Goal: Transaction & Acquisition: Book appointment/travel/reservation

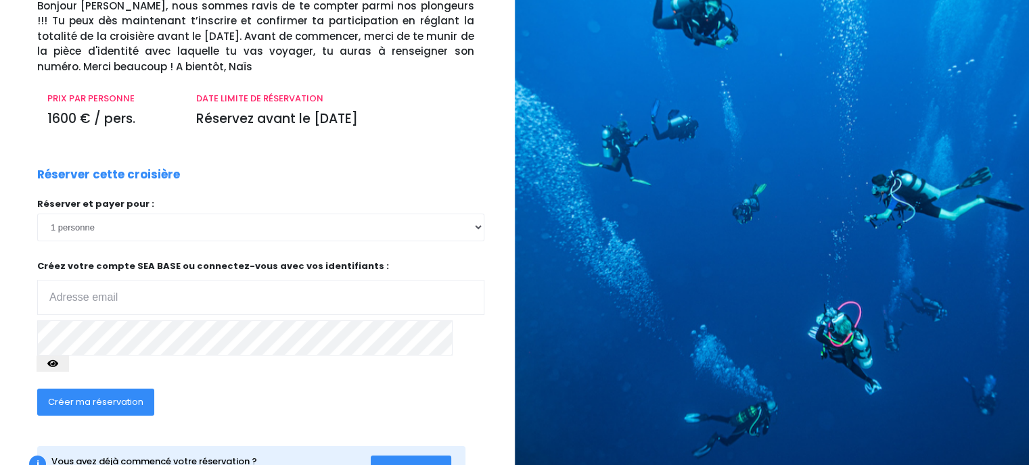
scroll to position [110, 0]
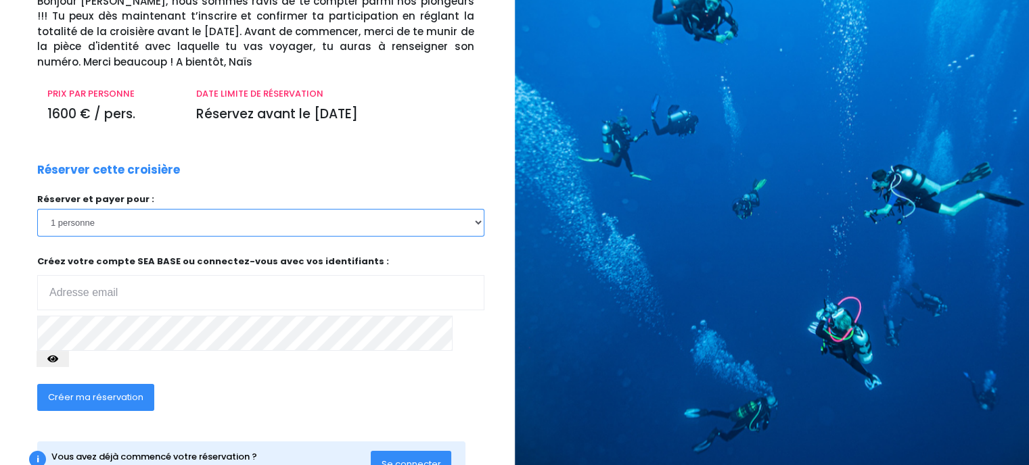
click at [403, 223] on select "1 personne" at bounding box center [260, 222] width 447 height 27
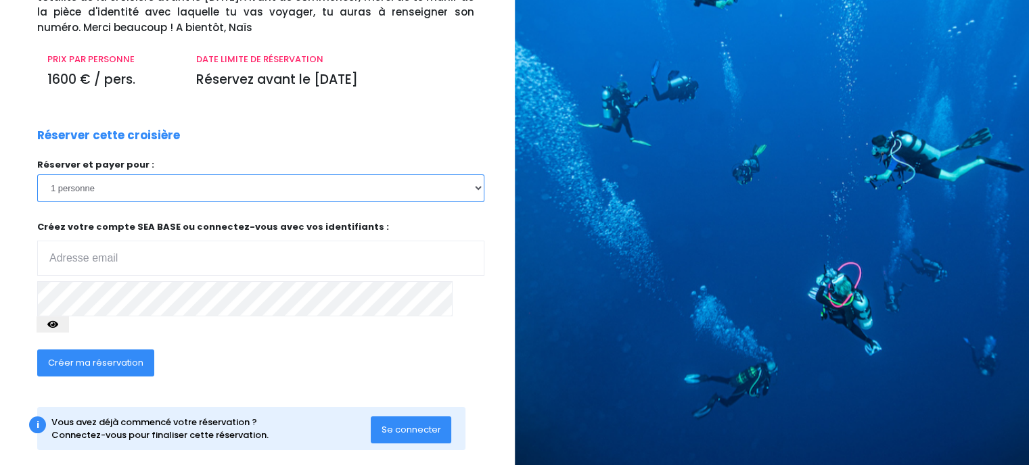
scroll to position [143, 0]
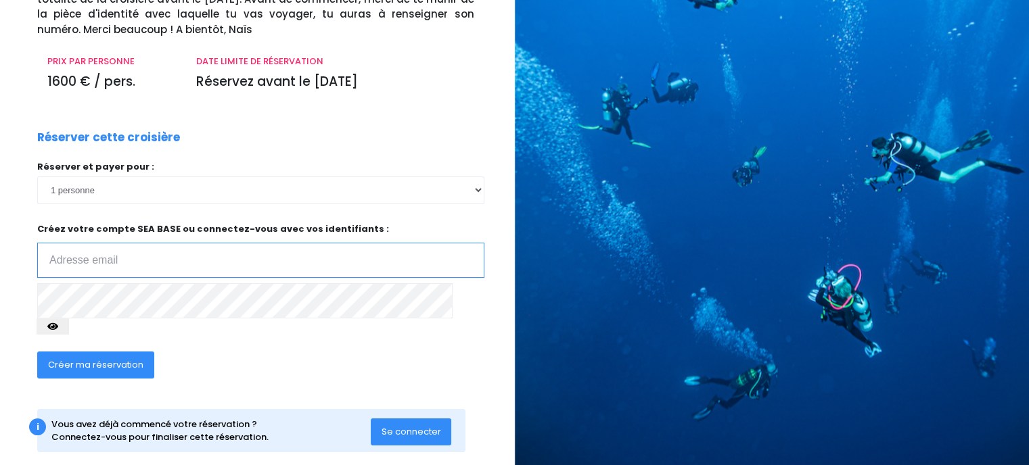
click at [251, 262] on input "email" at bounding box center [260, 260] width 447 height 35
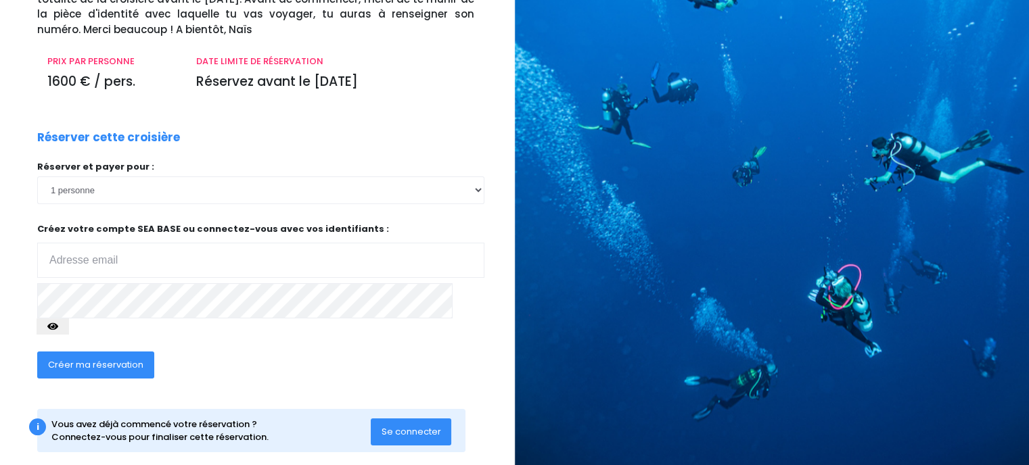
click at [394, 344] on div "Créer ma réservation" at bounding box center [213, 370] width 372 height 52
click at [376, 419] on button "Se connecter" at bounding box center [411, 432] width 81 height 27
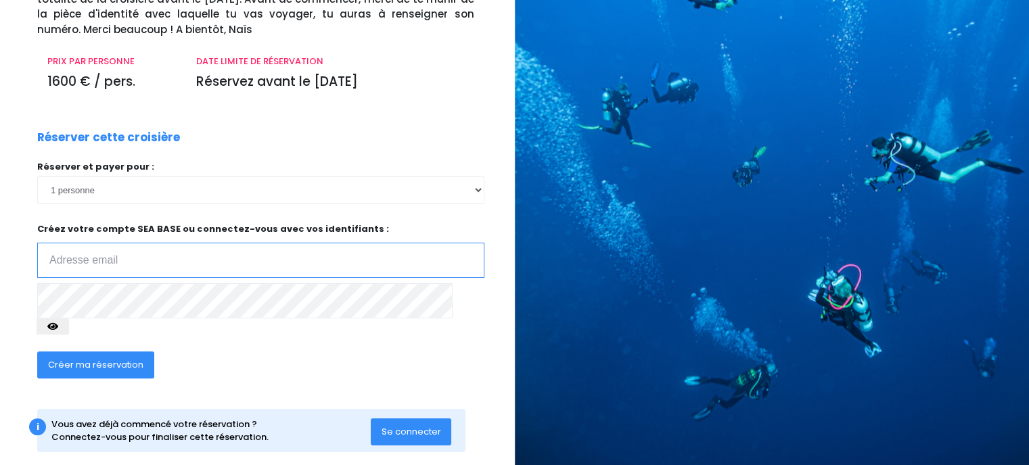
click at [83, 248] on input "email" at bounding box center [260, 260] width 447 height 35
type input "jean-rafael.castro@viacesi.fr"
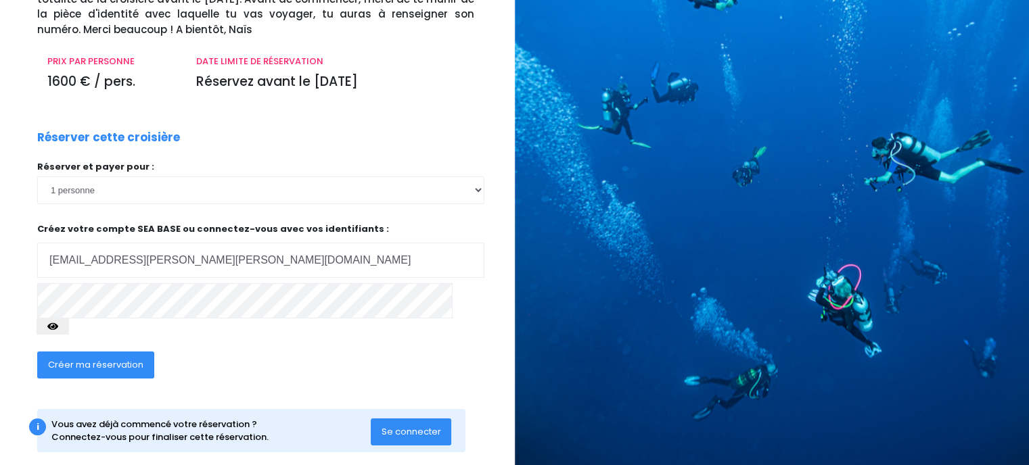
click at [58, 327] on icon "button" at bounding box center [52, 327] width 11 height 0
click at [146, 352] on button "Créer ma réservation" at bounding box center [95, 365] width 117 height 27
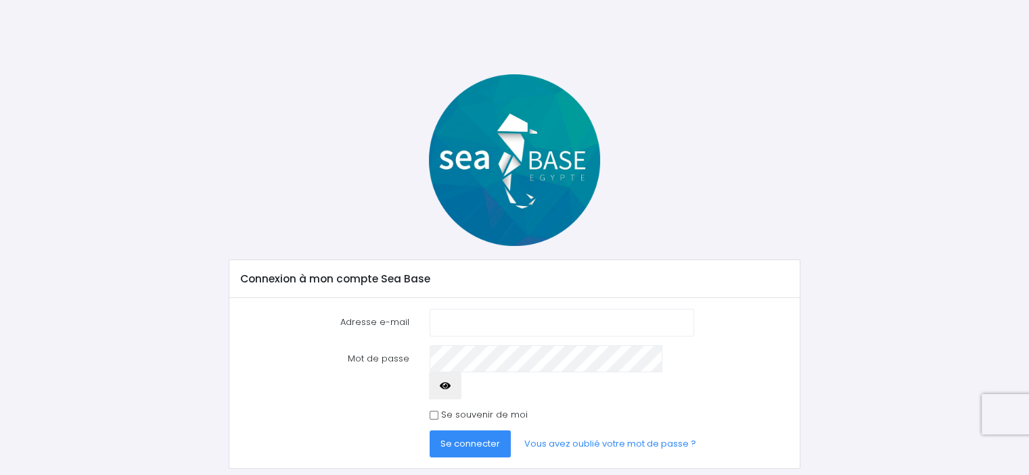
click at [511, 323] on input "Adresse e-mail" at bounding box center [561, 322] width 264 height 27
type input "[PERSON_NAME][EMAIL_ADDRESS][PERSON_NAME][DOMAIN_NAME]"
click at [461, 373] on button "button" at bounding box center [445, 386] width 32 height 27
click at [436, 411] on input "Se souvenir de moi" at bounding box center [433, 415] width 9 height 9
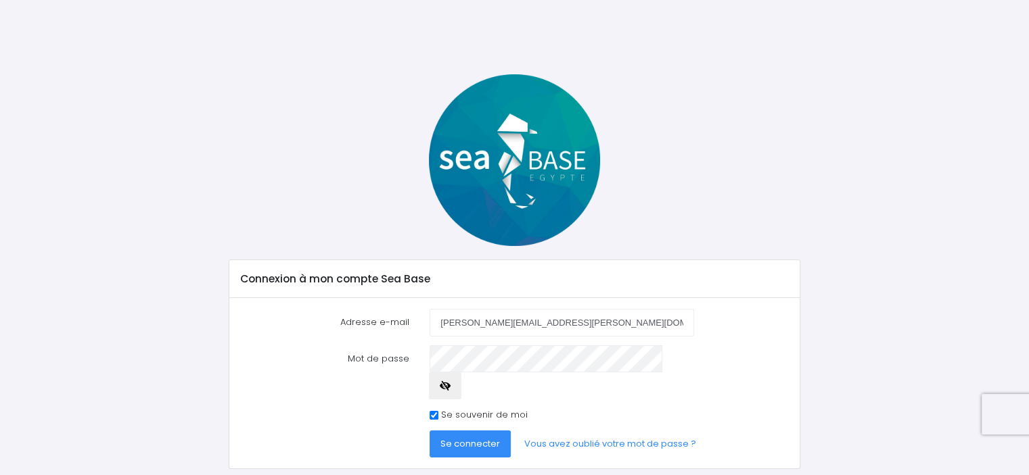
checkbox input "false"
click at [454, 431] on button "Se connecter" at bounding box center [469, 444] width 81 height 27
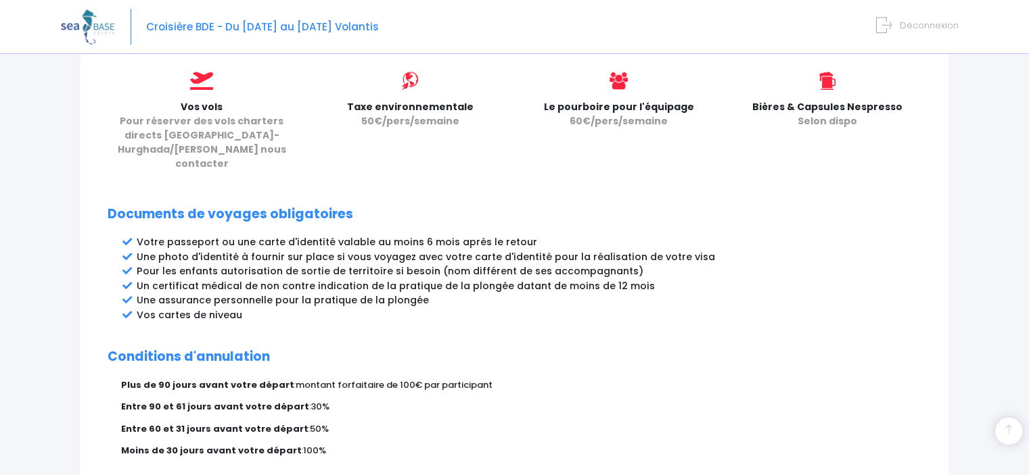
scroll to position [747, 0]
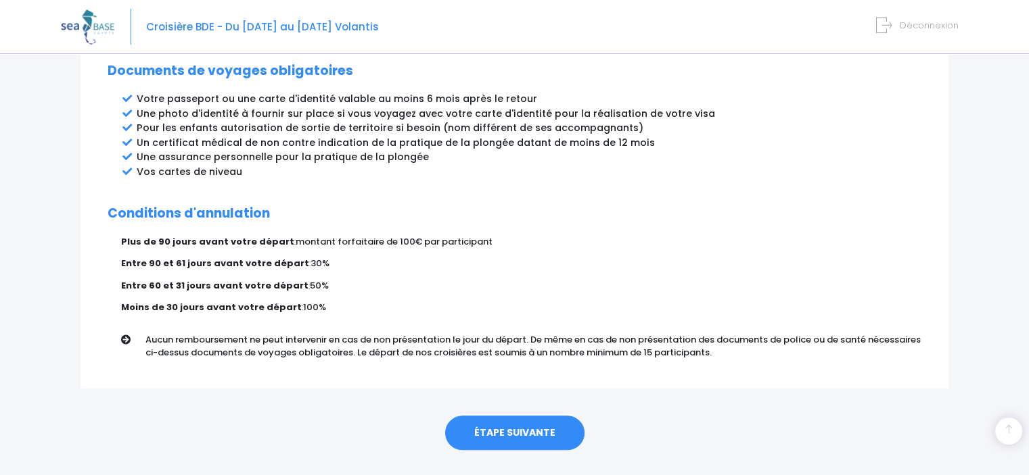
click at [503, 416] on link "ÉTAPE SUIVANTE" at bounding box center [514, 433] width 139 height 35
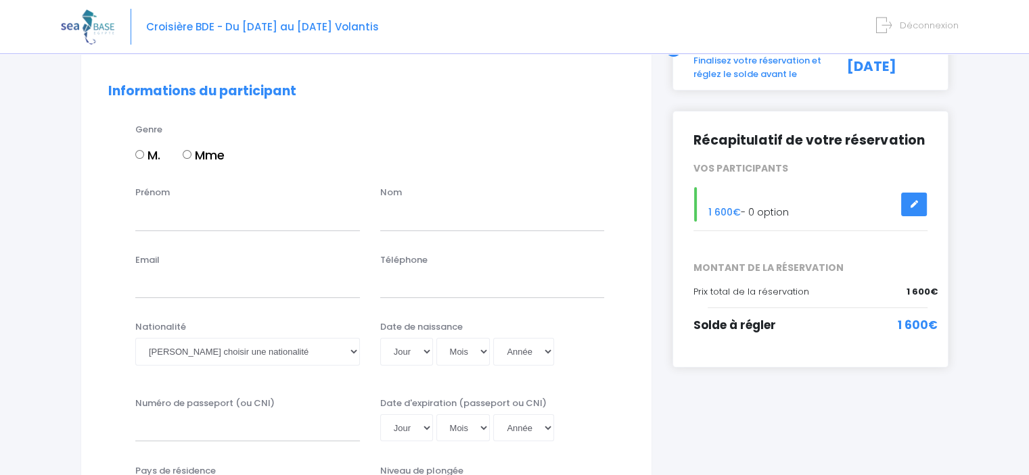
scroll to position [108, 0]
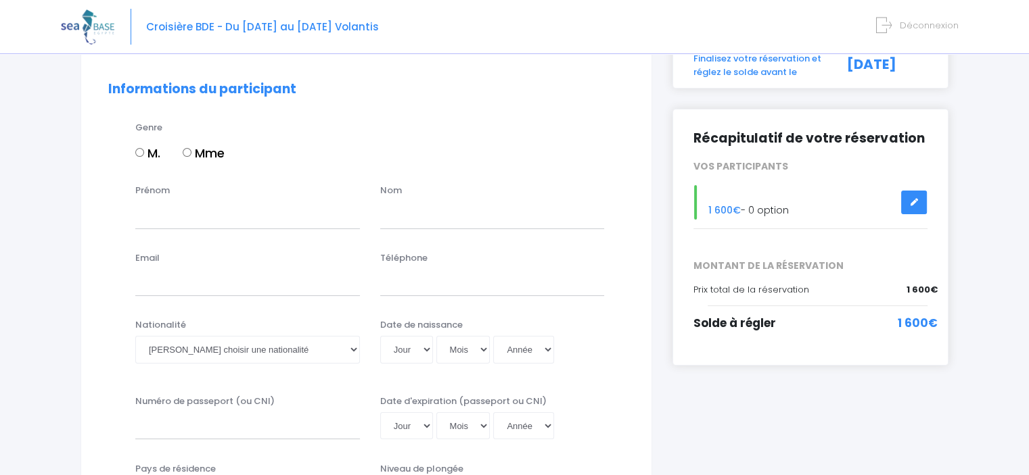
click at [138, 151] on input "M." at bounding box center [139, 152] width 9 height 9
radio input "true"
click at [154, 206] on input "Prénom" at bounding box center [247, 215] width 225 height 27
type input "jean rafael"
click at [442, 213] on input "text" at bounding box center [492, 215] width 225 height 27
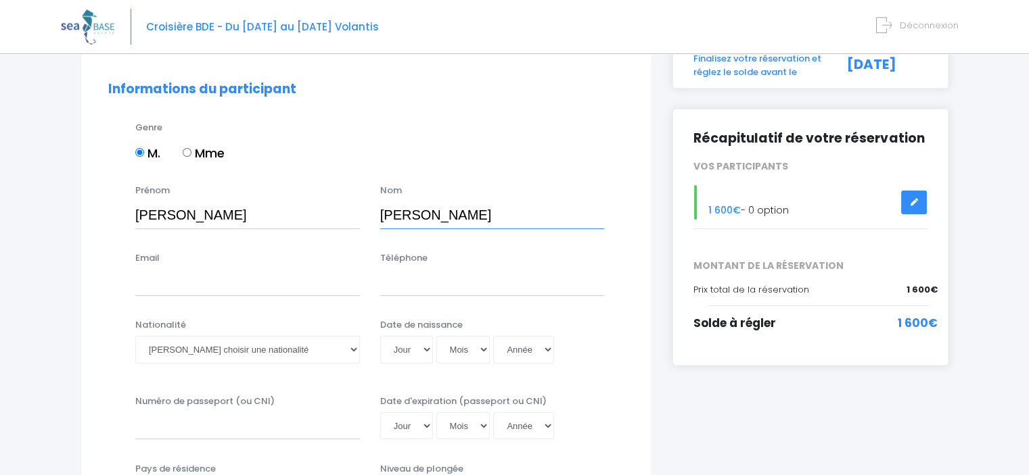
type input "castro"
type input "jean-rafael.castro@viacesi.fr"
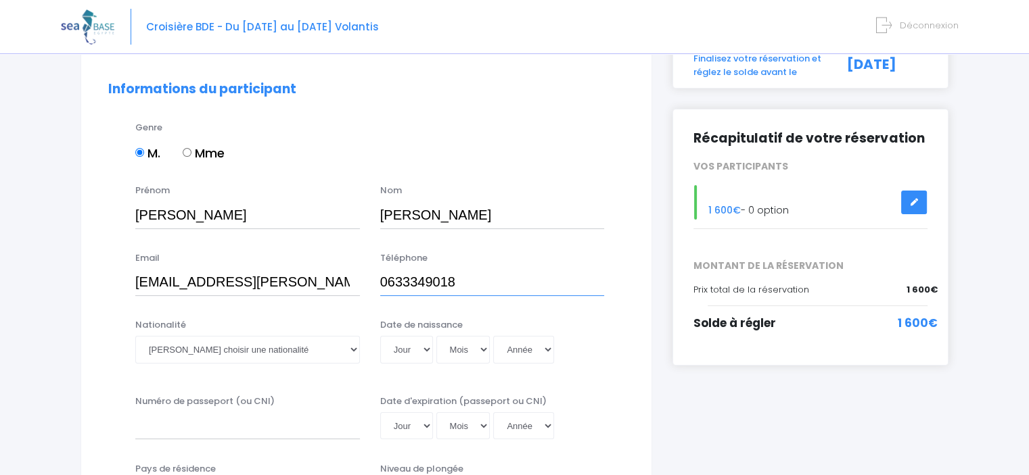
type input "0633349018"
select select "Française"
select select "15"
select select "07"
select select "1999"
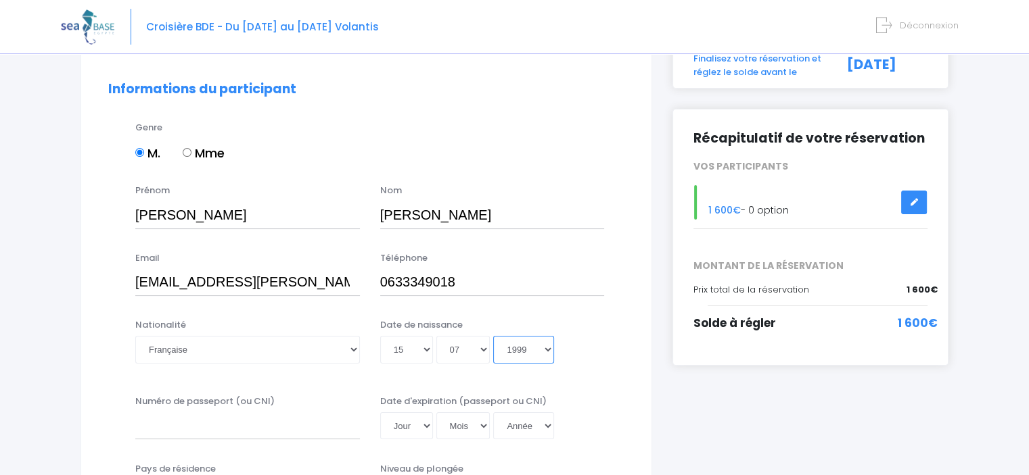
type input "1999-07-15"
select select "1989"
type input "1989-07-15"
select select "1987"
type input "1987-07-15"
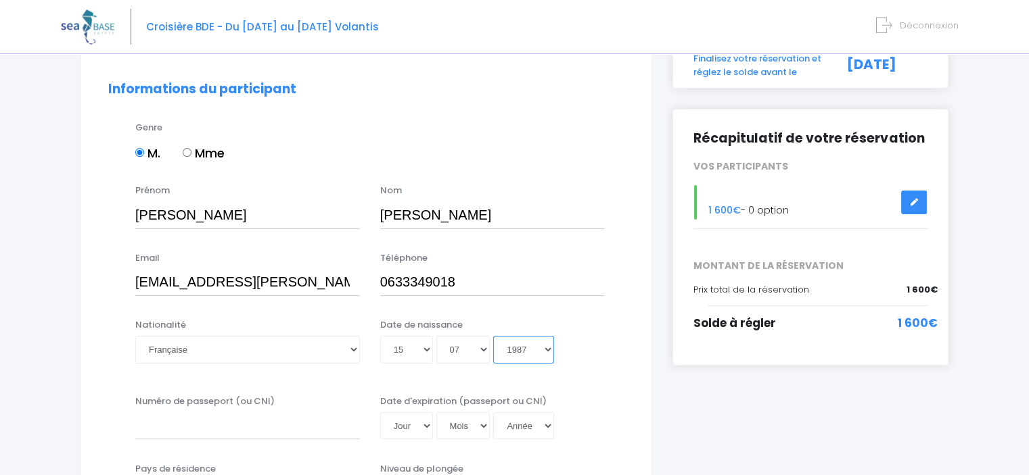
select select "1986"
type input "1986-07-15"
click at [529, 350] on select "Année 2045 2044 2043 2042 2041 2040 2039 2038 2037 2036 2035 2034 2033 2032 203…" at bounding box center [523, 349] width 61 height 27
select select "1987"
click at [493, 336] on select "Année 2045 2044 2043 2042 2041 2040 2039 2038 2037 2036 2035 2034 2033 2032 203…" at bounding box center [523, 349] width 61 height 27
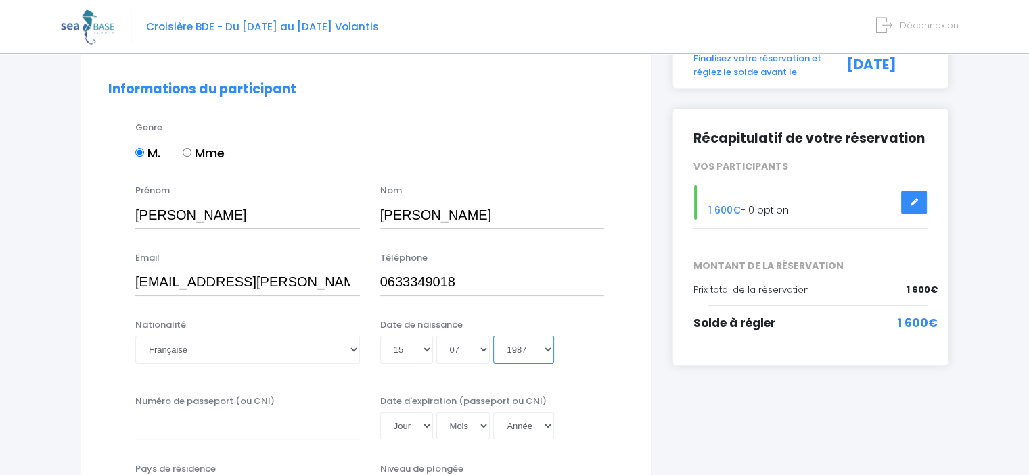
type input "1987-07-15"
click at [257, 425] on input "Numéro de passeport (ou CNI)" at bounding box center [247, 426] width 225 height 27
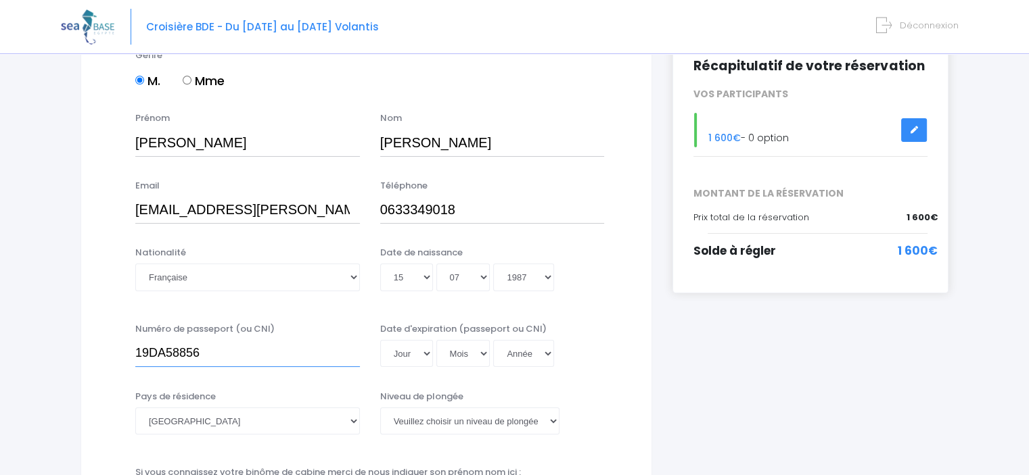
scroll to position [202, 0]
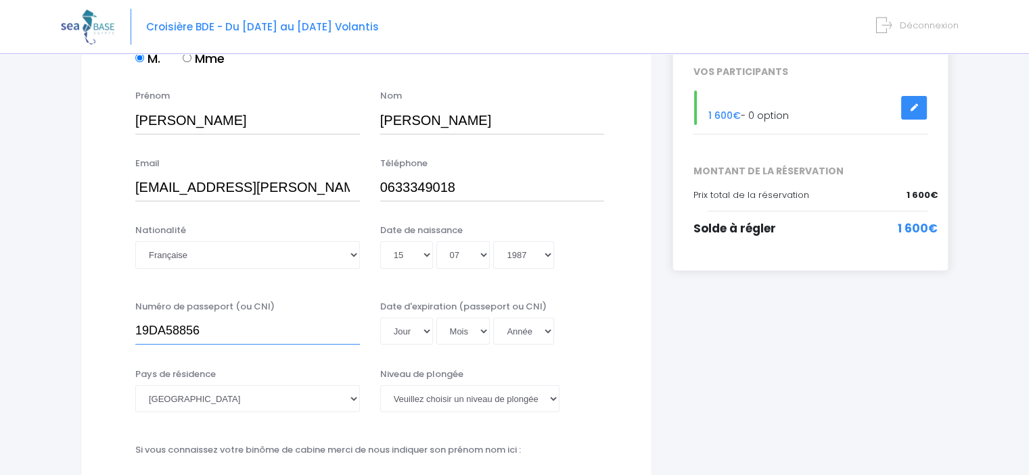
type input "19DA58856"
click at [403, 335] on select "Jour 01 02 03 04 05 06 07 08 09 10 11 12 13 14 15 16 17 18 19 20 21 22 23 24 25…" at bounding box center [406, 331] width 53 height 27
select select "10"
click at [380, 318] on select "Jour 01 02 03 04 05 06 07 08 09 10 11 12 13 14 15 16 17 18 19 20 21 22 23 24 25…" at bounding box center [406, 331] width 53 height 27
click at [476, 335] on select "Mois 01 02 03 04 05 06 07 08 09 10 11 12" at bounding box center [463, 331] width 54 height 27
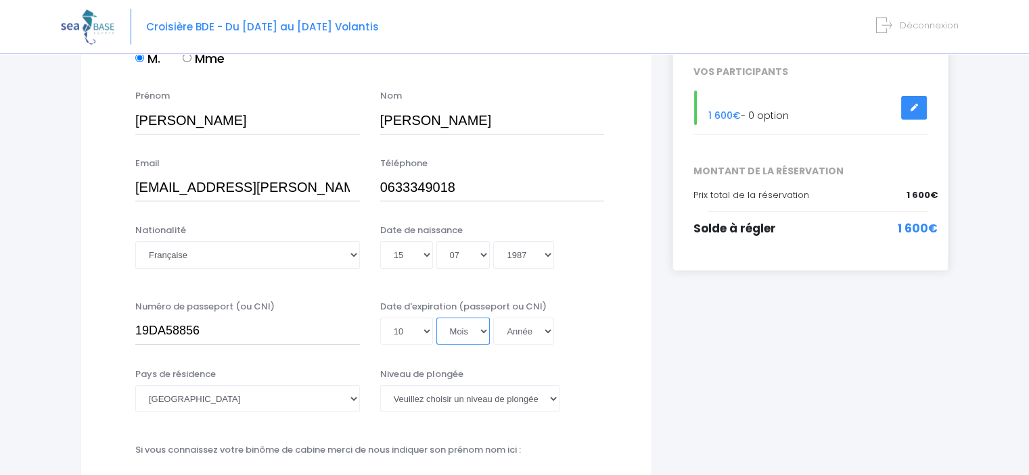
select select "07"
click at [436, 318] on select "Mois 01 02 03 04 05 06 07 08 09 10 11 12" at bounding box center [463, 331] width 54 height 27
click at [530, 332] on select "Année 2045 2044 2043 2042 2041 2040 2039 2038 2037 2036 2035 2034 2033 2032 203…" at bounding box center [523, 331] width 61 height 27
select select "2029"
click at [493, 318] on select "Année 2045 2044 2043 2042 2041 2040 2039 2038 2037 2036 2035 2034 2033 2032 203…" at bounding box center [523, 331] width 61 height 27
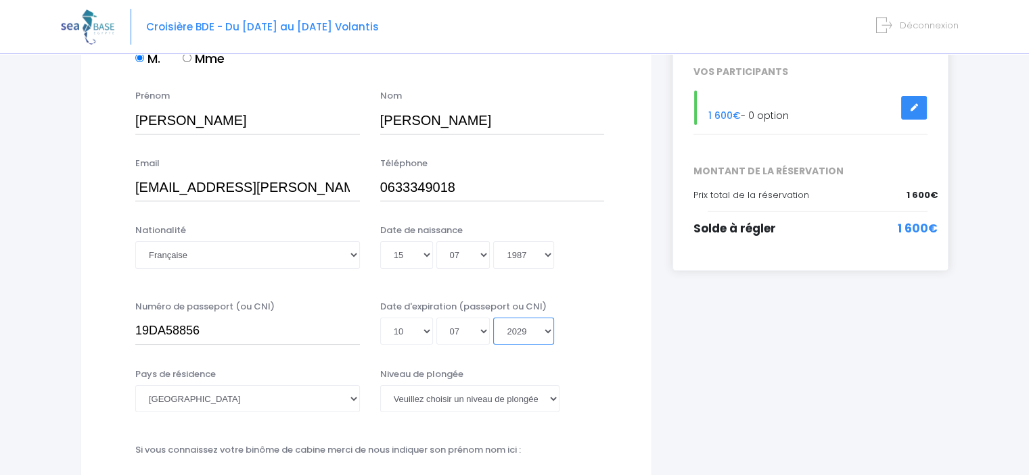
type input "2029-07-10"
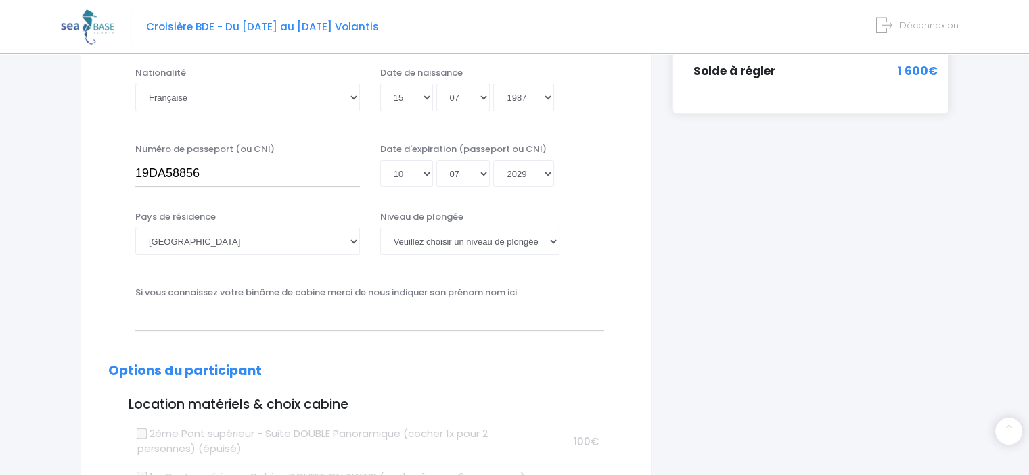
scroll to position [365, 0]
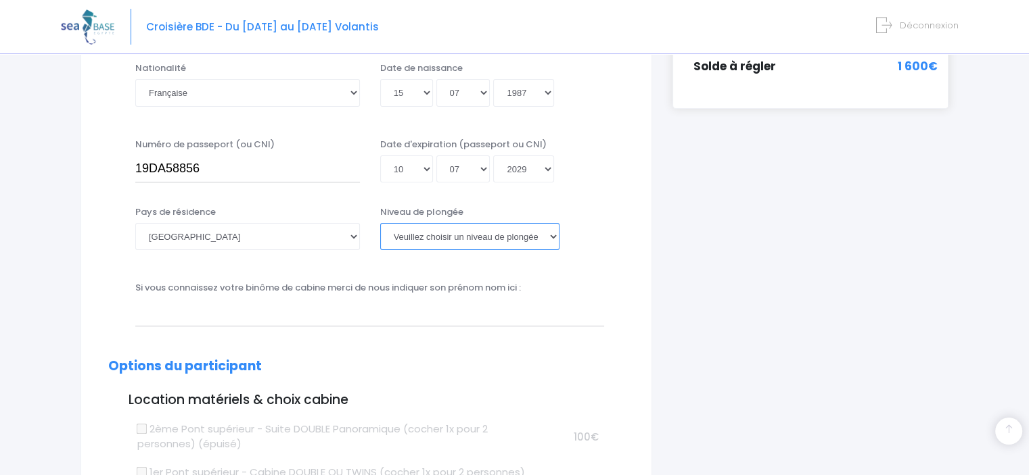
click at [484, 231] on select "Veuillez choisir un niveau de plongée Non plongeur Junior OW diver Adventure OW…" at bounding box center [469, 236] width 179 height 27
select select "PADI Rescue diver"
click at [380, 223] on select "Veuillez choisir un niveau de plongée Non plongeur Junior OW diver Adventure OW…" at bounding box center [469, 236] width 179 height 27
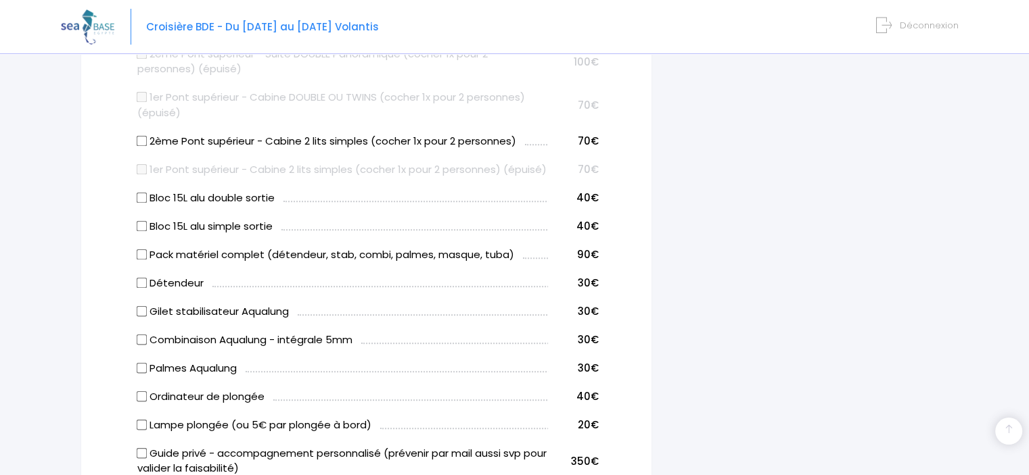
scroll to position [744, 0]
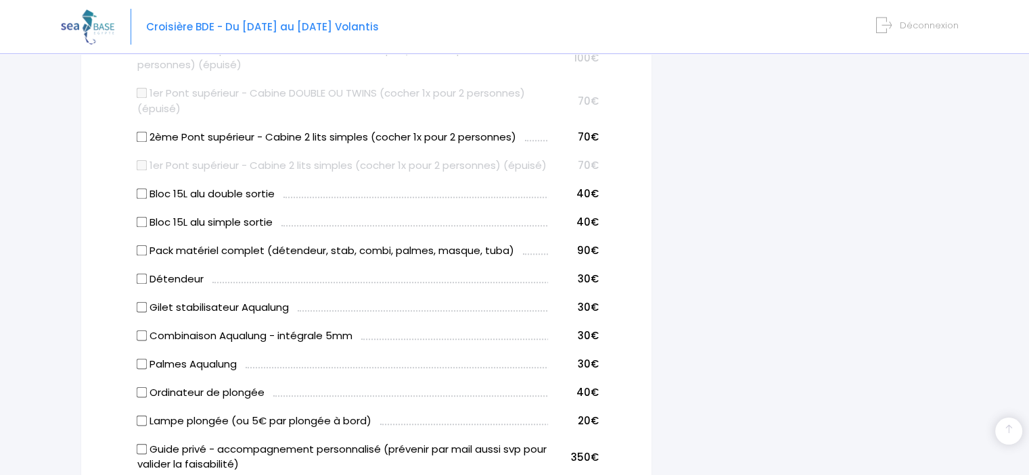
click at [151, 202] on label "Bloc 15L alu double sortie" at bounding box center [205, 195] width 137 height 16
click at [147, 199] on input "Bloc 15L alu double sortie" at bounding box center [142, 193] width 11 height 11
click at [151, 202] on label "Bloc 15L alu double sortie" at bounding box center [205, 195] width 137 height 16
click at [147, 199] on input "Bloc 15L alu double sortie" at bounding box center [142, 193] width 11 height 11
checkbox input "false"
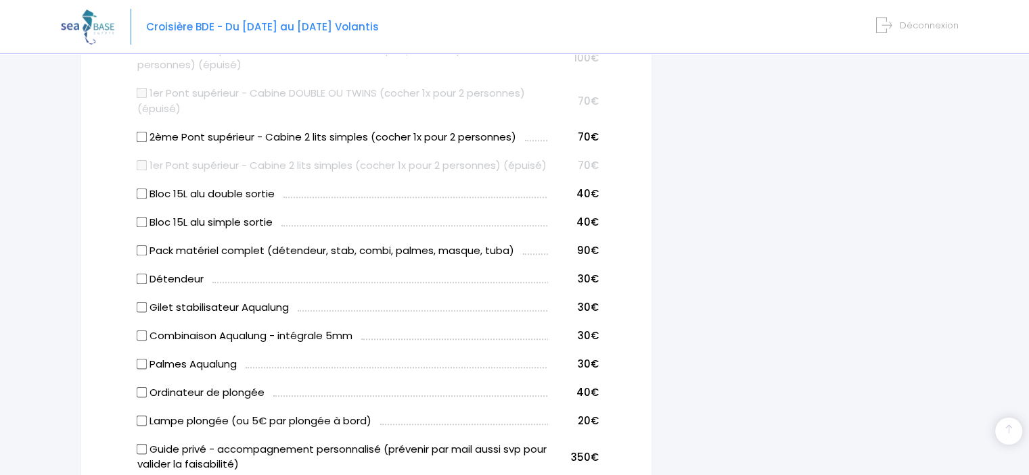
click at [138, 227] on input "Bloc 15L alu simple sortie" at bounding box center [142, 221] width 11 height 11
checkbox input "true"
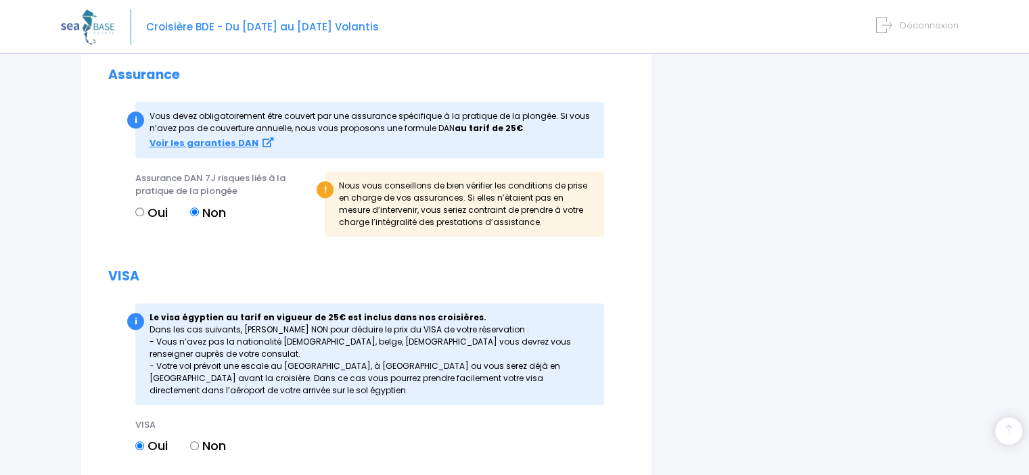
scroll to position [1478, 0]
click at [148, 223] on label "Oui" at bounding box center [151, 214] width 32 height 18
click at [144, 218] on input "Oui" at bounding box center [139, 213] width 9 height 9
radio input "true"
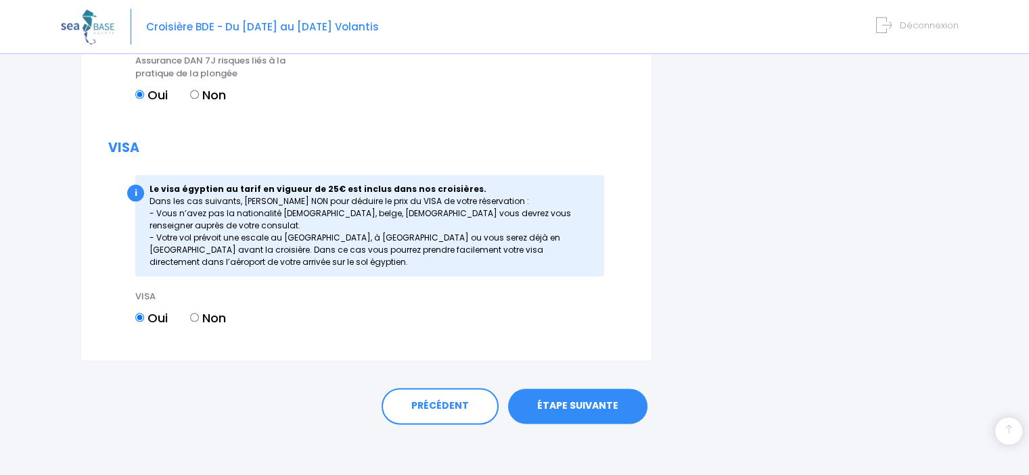
scroll to position [1598, 0]
click at [566, 423] on link "ÉTAPE SUIVANTE" at bounding box center [577, 405] width 139 height 35
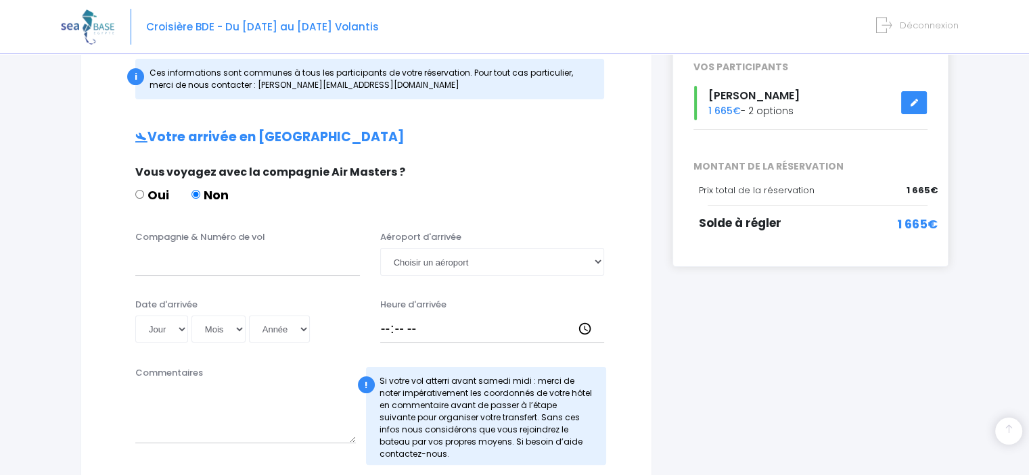
scroll to position [207, 0]
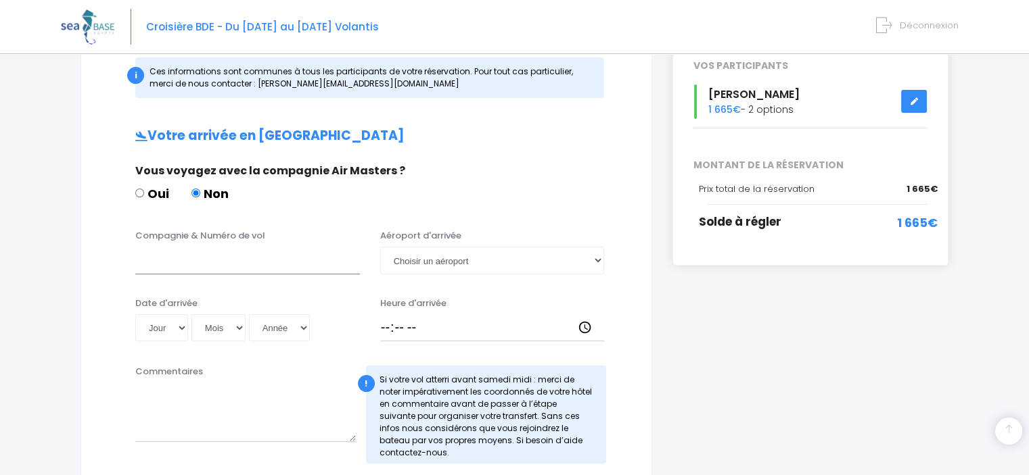
click at [286, 264] on input "Compagnie & Numéro de vol" at bounding box center [247, 260] width 225 height 27
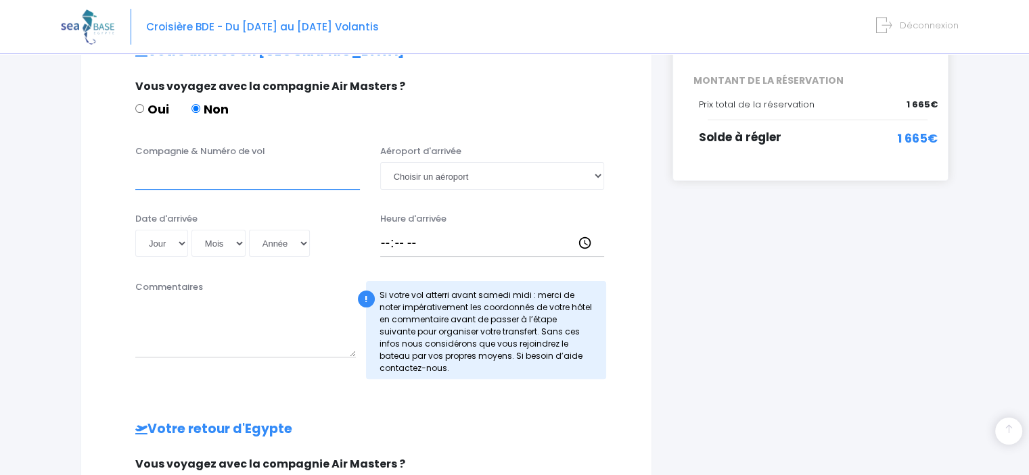
scroll to position [291, 0]
type input "easyjet EJU4691"
click at [428, 182] on select "Choisir un aéroport Hurghada Marsa Alam" at bounding box center [492, 176] width 225 height 27
select select "Hurghada"
click at [380, 163] on select "Choisir un aéroport Hurghada Marsa Alam" at bounding box center [492, 176] width 225 height 27
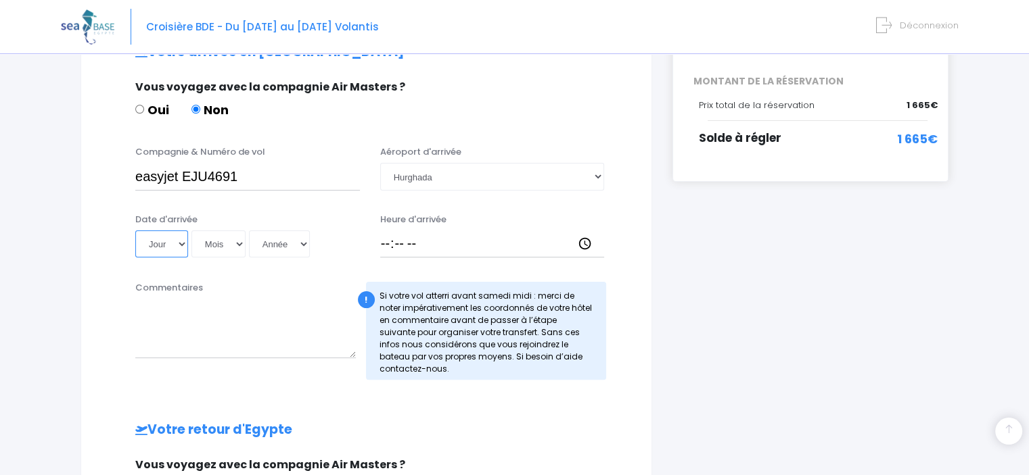
click at [165, 242] on select "Jour 01 02 03 04 05 06 07 08 09 10 11 12 13 14 15 16 17 18 19 20 21 22 23 24 25…" at bounding box center [161, 244] width 53 height 27
select select "01"
click at [135, 231] on select "Jour 01 02 03 04 05 06 07 08 09 10 11 12 13 14 15 16 17 18 19 20 21 22 23 24 25…" at bounding box center [161, 244] width 53 height 27
click at [212, 240] on select "Mois 01 02 03 04 05 06 07 08 09 10 11 12" at bounding box center [218, 244] width 54 height 27
select select "11"
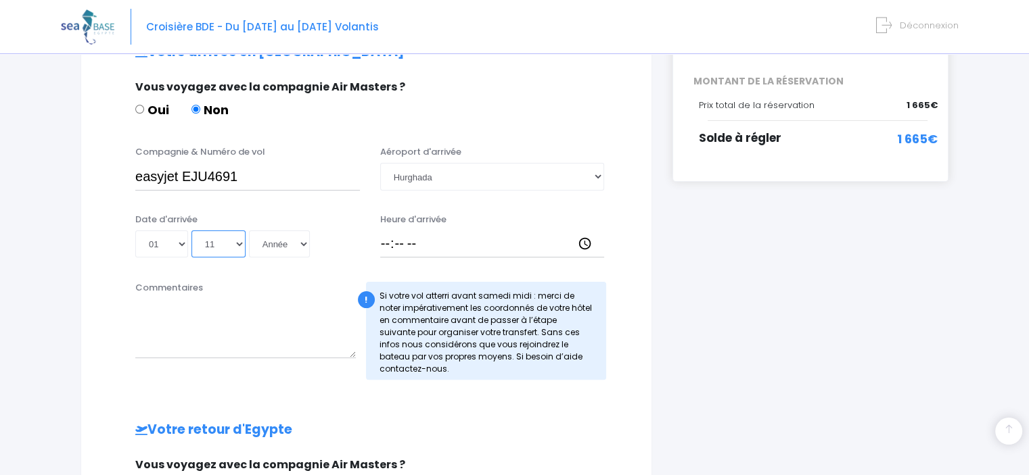
click at [191, 231] on select "Mois 01 02 03 04 05 06 07 08 09 10 11 12" at bounding box center [218, 244] width 54 height 27
click at [287, 243] on select "Année 2045 2044 2043 2042 2041 2040 2039 2038 2037 2036 2035 2034 2033 2032 203…" at bounding box center [279, 244] width 61 height 27
select select "2025"
click at [249, 231] on select "Année 2045 2044 2043 2042 2041 2040 2039 2038 2037 2036 2035 2034 2033 2032 203…" at bounding box center [279, 244] width 61 height 27
type input "2025-11-01"
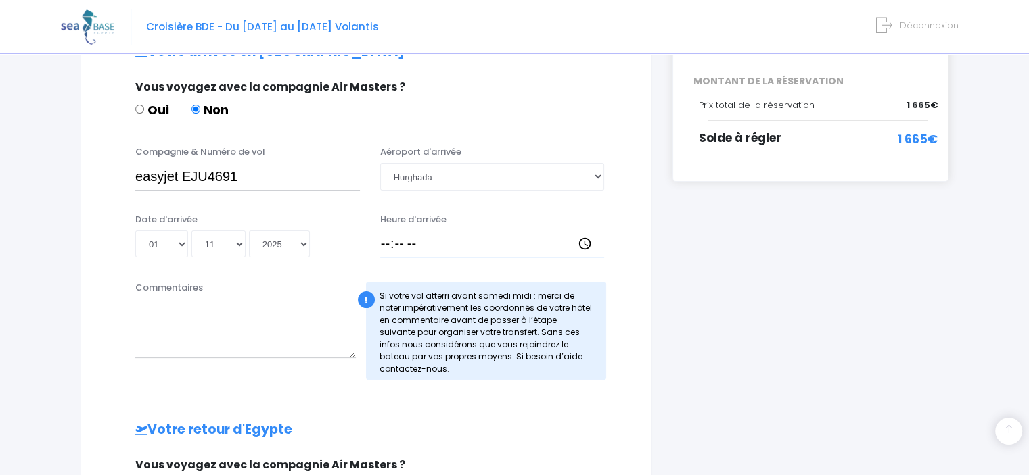
click at [444, 238] on input "Heure d'arrivée" at bounding box center [492, 244] width 225 height 27
type input "17:15"
click at [512, 344] on div "! Si votre vol atterri avant samedi midi : merci de noter impérativement les co…" at bounding box center [486, 331] width 241 height 98
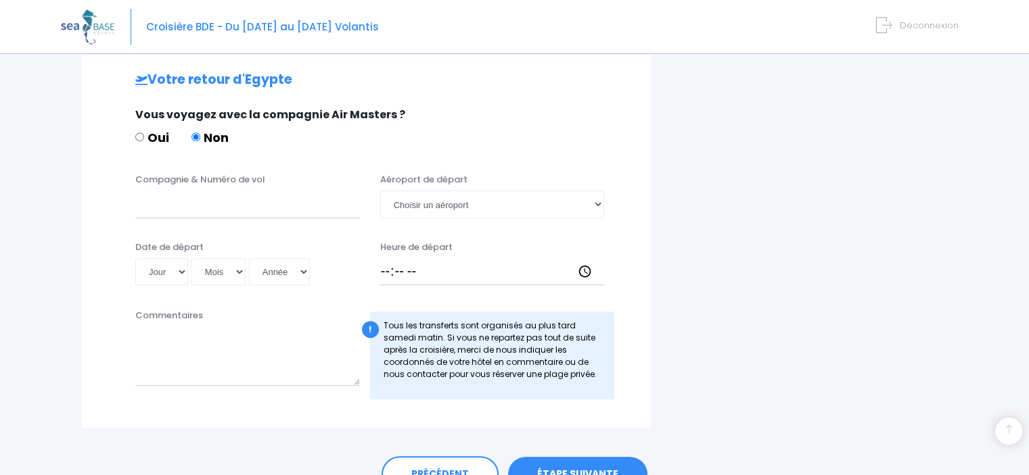
scroll to position [641, 0]
click at [194, 207] on input "Compagnie & Numéro de vol" at bounding box center [247, 204] width 225 height 27
paste input "EJU4692"
type input "easyjet EJU4692"
click at [435, 198] on select "Choisir un aéroport Hurghada Marsa Alam" at bounding box center [492, 204] width 225 height 27
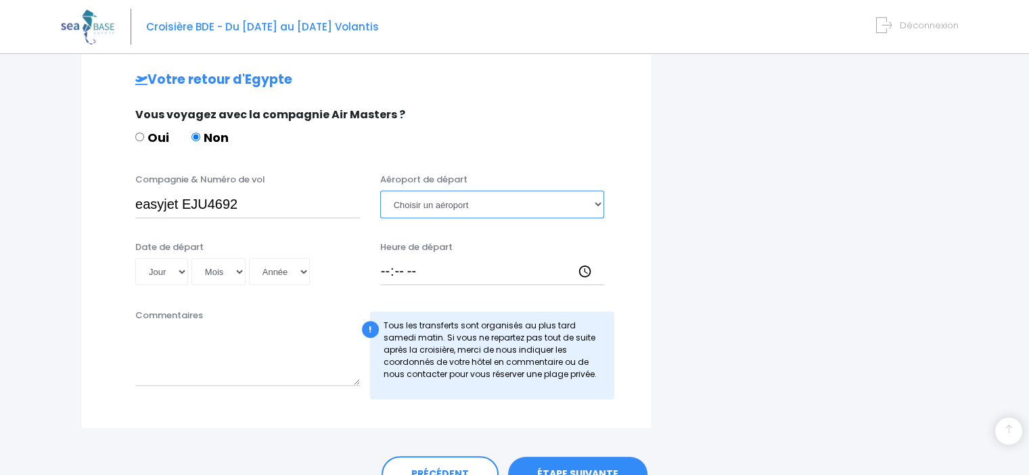
select select "Hurghada"
click at [380, 191] on select "Choisir un aéroport Hurghada Marsa Alam" at bounding box center [492, 204] width 225 height 27
click at [170, 268] on select "Jour 01 02 03 04 05 06 07 08 09 10 11 12 13 14 15 16 17 18 19 20 21 22 23 24 25…" at bounding box center [161, 271] width 53 height 27
select select "08"
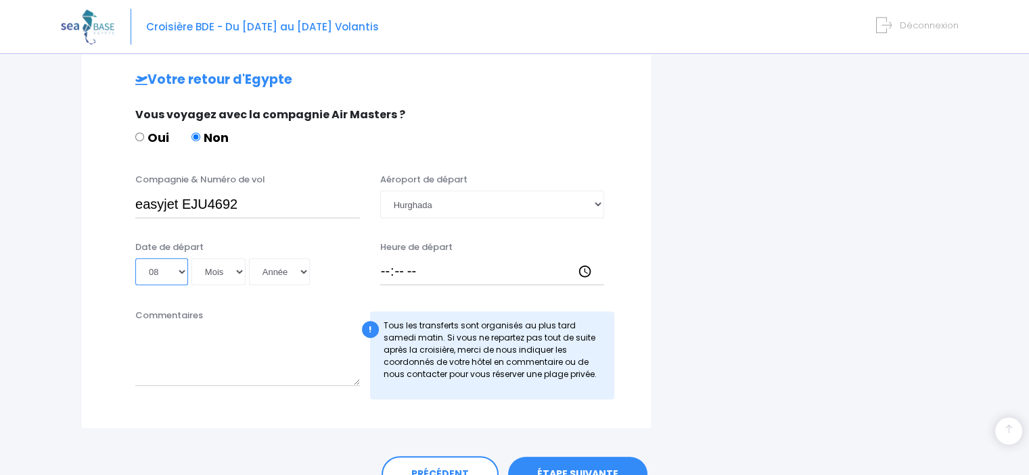
click at [135, 258] on select "Jour 01 02 03 04 05 06 07 08 09 10 11 12 13 14 15 16 17 18 19 20 21 22 23 24 25…" at bounding box center [161, 271] width 53 height 27
click at [222, 264] on select "Mois 01 02 03 04 05 06 07 08 09 10 11 12" at bounding box center [218, 271] width 54 height 27
select select "11"
click at [191, 258] on select "Mois 01 02 03 04 05 06 07 08 09 10 11 12" at bounding box center [218, 271] width 54 height 27
click at [281, 270] on select "Année 2045 2044 2043 2042 2041 2040 2039 2038 2037 2036 2035 2034 2033 2032 203…" at bounding box center [279, 271] width 61 height 27
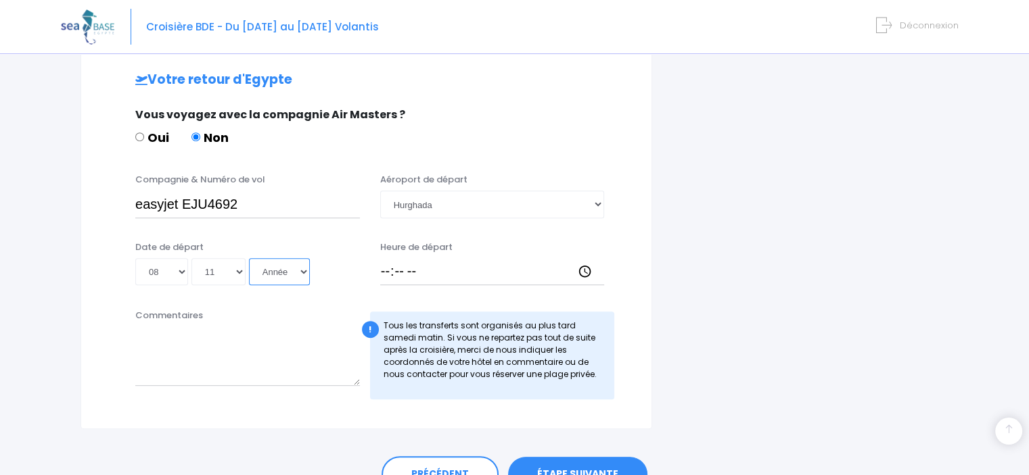
select select "2025"
click at [249, 258] on select "Année 2045 2044 2043 2042 2041 2040 2039 2038 2037 2036 2035 2034 2033 2032 203…" at bounding box center [279, 271] width 61 height 27
type input "2025-11-08"
click at [386, 267] on input "Heure de départ" at bounding box center [492, 271] width 225 height 27
type input "18:10"
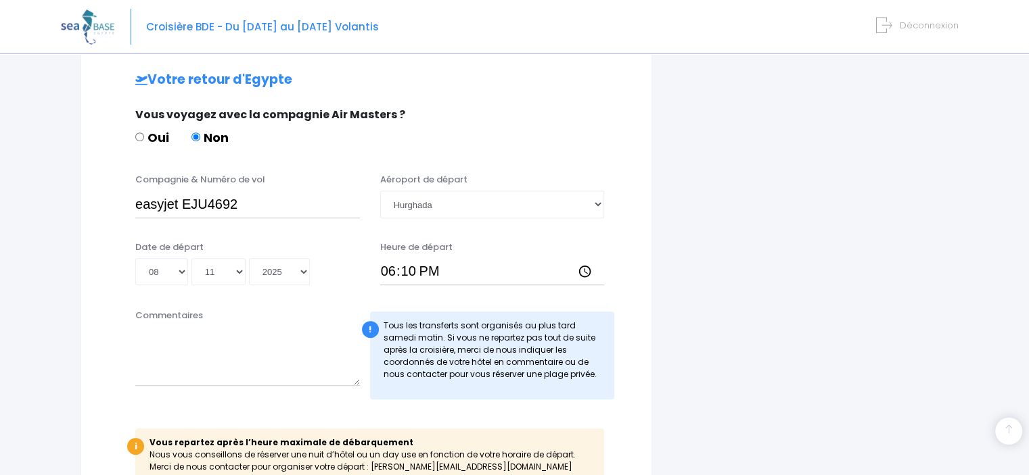
click at [663, 367] on div "i Finalisez votre réservation et réglez le solde avant le 08/10/2025 Récapitula…" at bounding box center [810, 9] width 296 height 1003
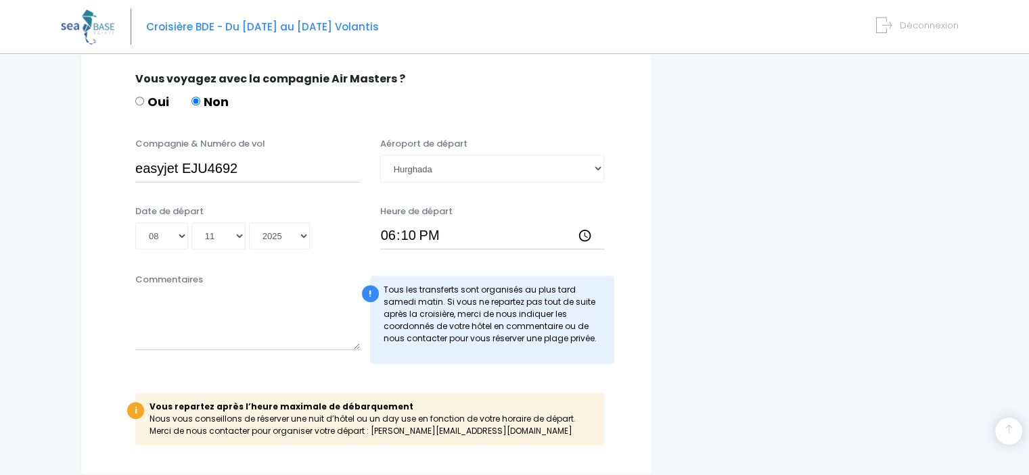
scroll to position [793, 0]
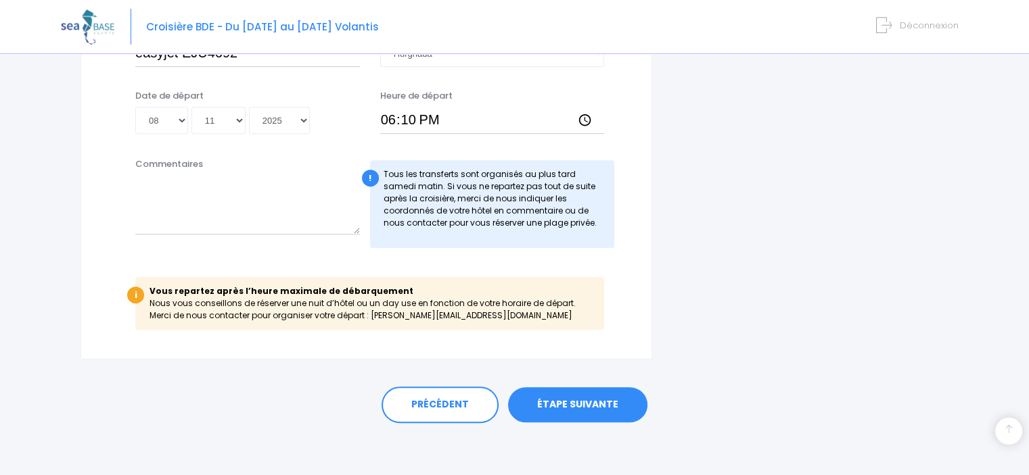
click at [603, 396] on link "ÉTAPE SUIVANTE" at bounding box center [577, 405] width 139 height 35
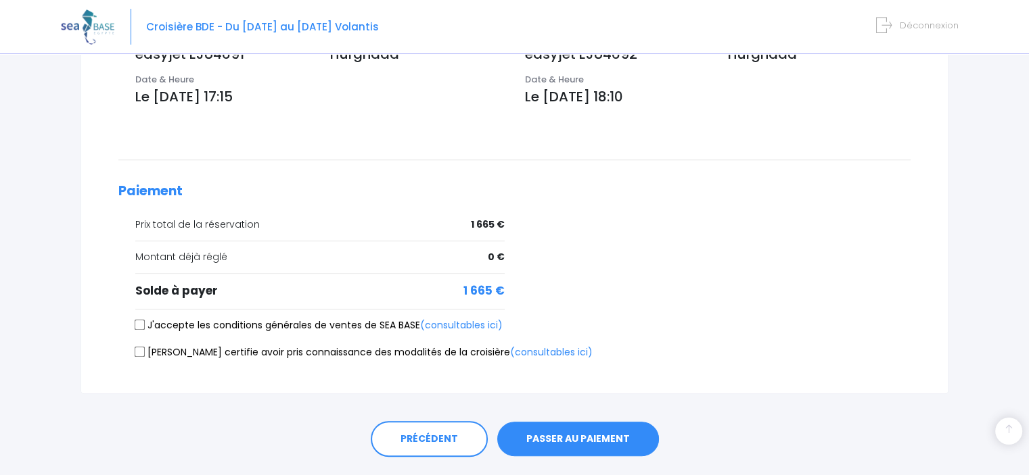
scroll to position [528, 0]
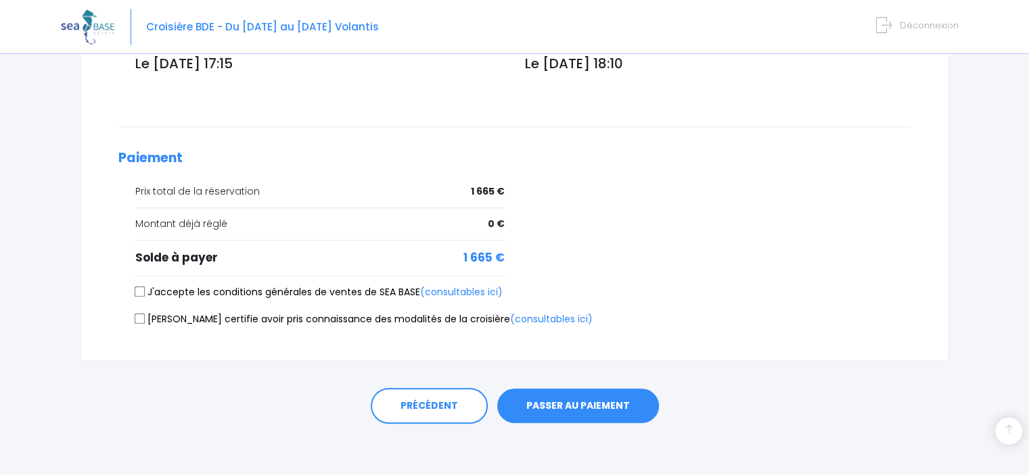
click at [289, 291] on label "J'accepte les conditions générales de ventes de SEA BASE (consultables ici)" at bounding box center [318, 292] width 367 height 14
click at [145, 291] on input "J'accepte les conditions générales de ventes de SEA BASE (consultables ici)" at bounding box center [140, 292] width 11 height 11
checkbox input "true"
click at [276, 314] on label "Je certifie avoir pris connaissance des modalités de la croisière (consultables…" at bounding box center [363, 319] width 457 height 14
click at [145, 314] on input "Je certifie avoir pris connaissance des modalités de la croisière (consultables…" at bounding box center [140, 319] width 11 height 11
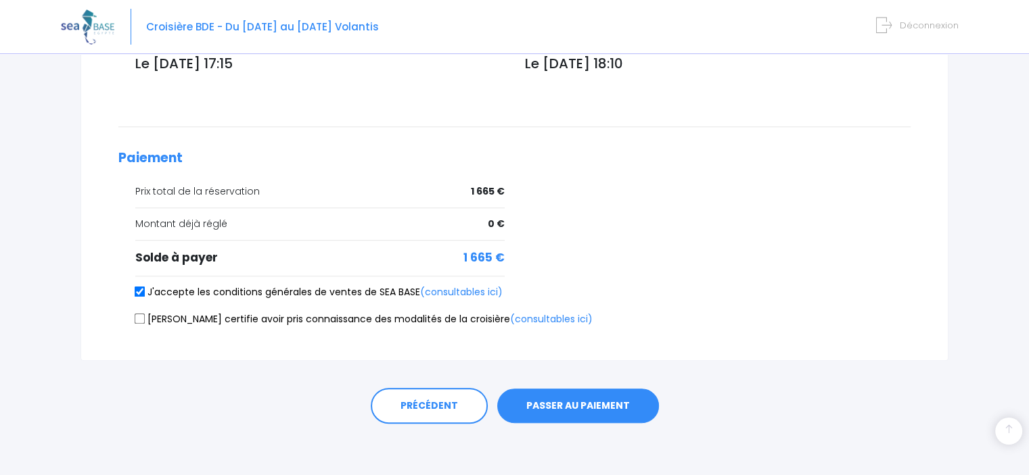
checkbox input "true"
click at [580, 408] on button "PASSER AU PAIEMENT" at bounding box center [578, 406] width 162 height 35
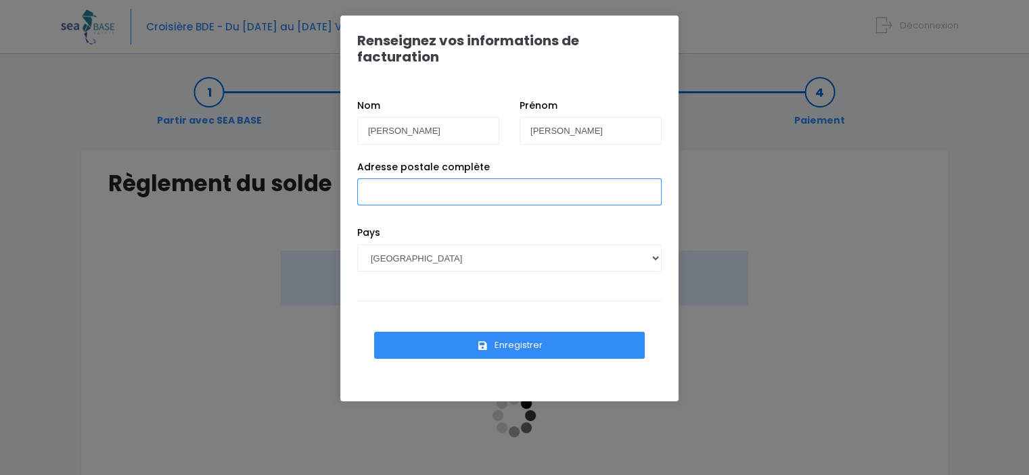
click at [431, 179] on input "Adresse postale complète" at bounding box center [509, 192] width 304 height 27
type input "[STREET_ADDRESS]"
click at [441, 332] on button "Enregistrer" at bounding box center [509, 345] width 271 height 27
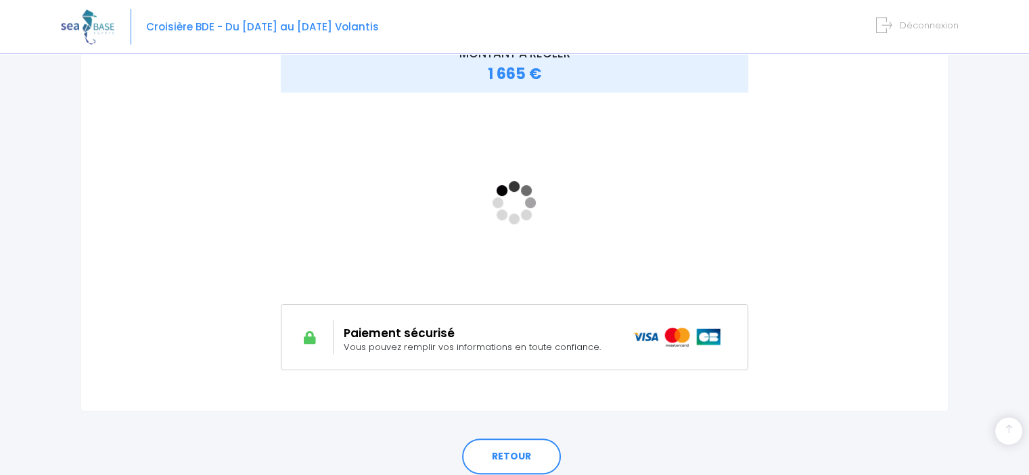
scroll to position [214, 0]
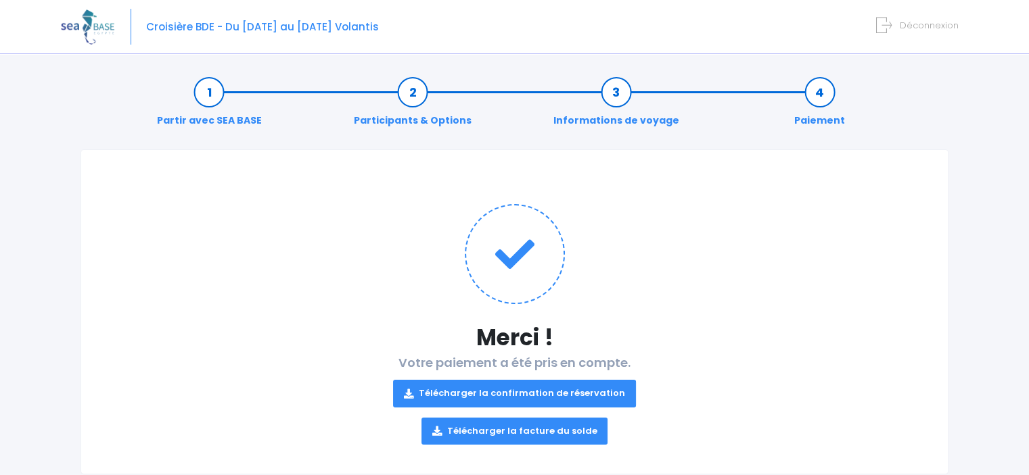
scroll to position [32, 0]
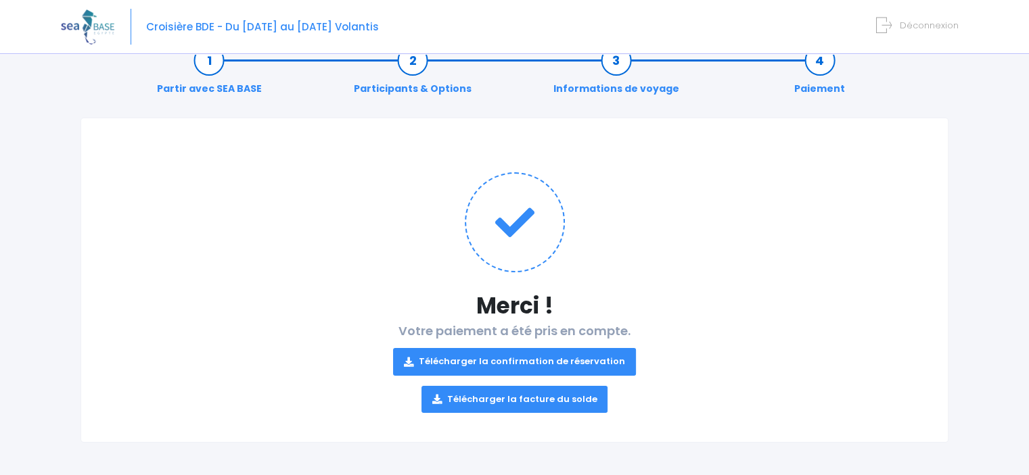
click at [540, 355] on link "Télécharger la confirmation de réservation" at bounding box center [514, 361] width 243 height 27
click at [500, 396] on link "Télécharger la facture du solde" at bounding box center [514, 399] width 187 height 27
